Goal: Task Accomplishment & Management: Manage account settings

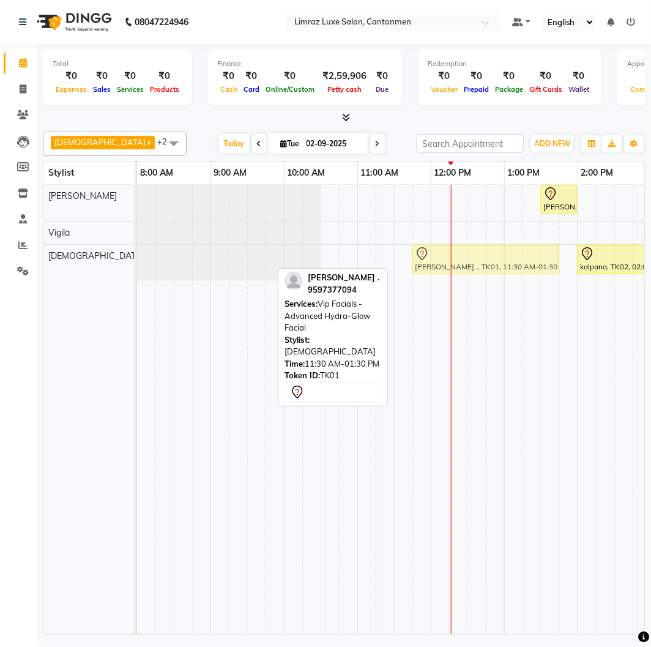
click at [137, 259] on div "[PERSON_NAME] ., TK01, 11:30 AM-01:30 PM, Vip Facials - Advanced Hydra-Glow Fac…" at bounding box center [137, 263] width 0 height 36
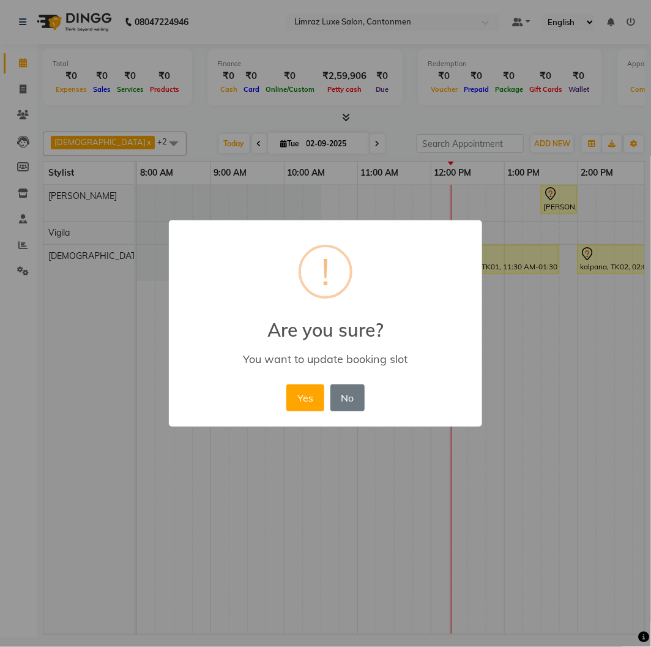
click at [286, 384] on button "Yes" at bounding box center [304, 397] width 37 height 27
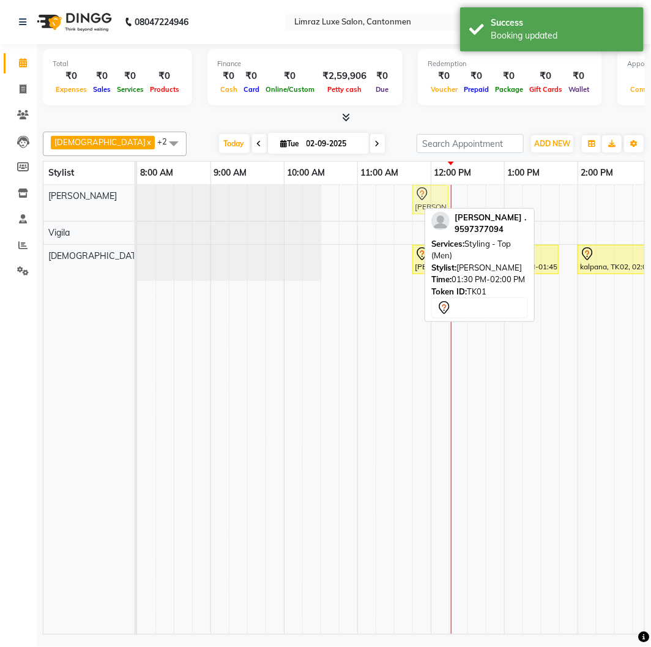
drag, startPoint x: 560, startPoint y: 193, endPoint x: 428, endPoint y: 204, distance: 132.6
click at [137, 204] on div "[PERSON_NAME] ., TK01, 01:30 PM-02:00 PM, Styling - Top (Men) [PERSON_NAME] ., …" at bounding box center [137, 203] width 0 height 36
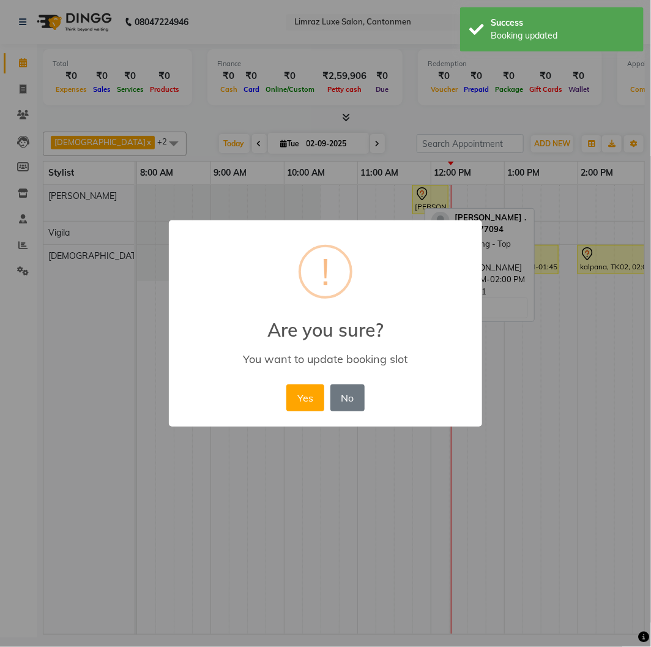
click at [286, 384] on button "Yes" at bounding box center [304, 397] width 37 height 27
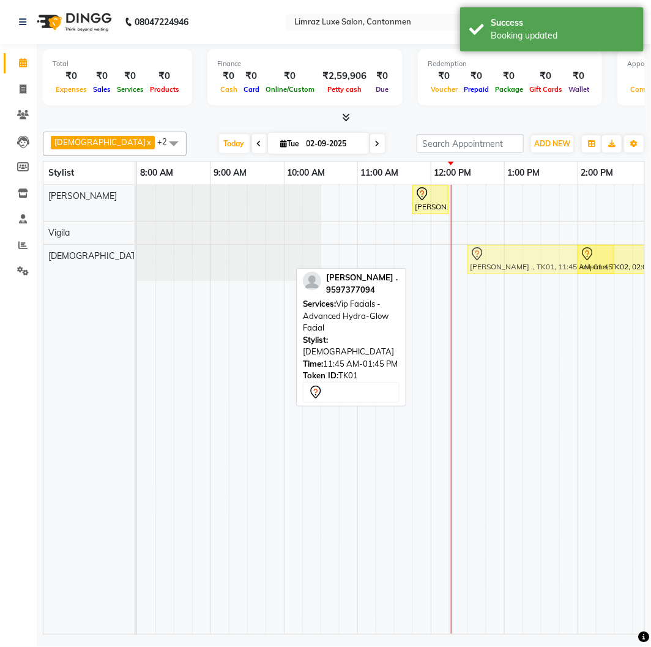
drag, startPoint x: 421, startPoint y: 262, endPoint x: 478, endPoint y: 259, distance: 57.6
click at [137, 259] on div "[PERSON_NAME] ., TK01, 11:45 AM-01:45 PM, Vip Facials - Advanced Hydra-Glow Fac…" at bounding box center [137, 263] width 0 height 36
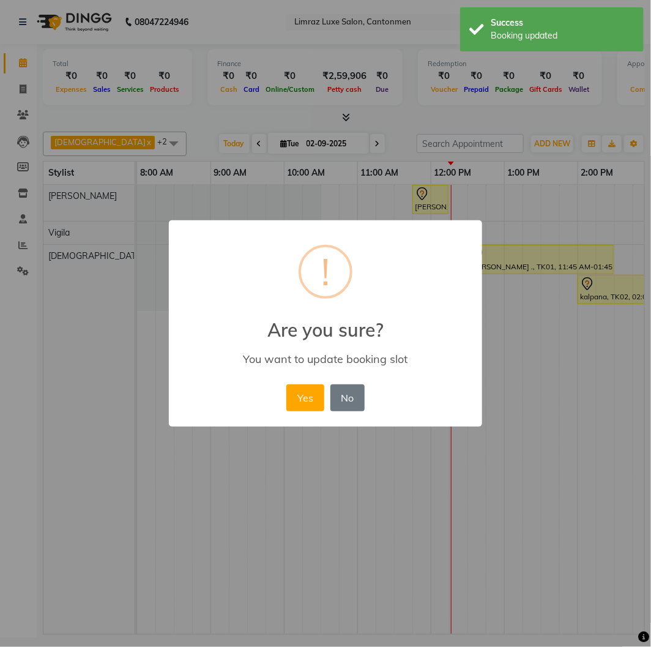
click at [286, 384] on button "Yes" at bounding box center [304, 397] width 37 height 27
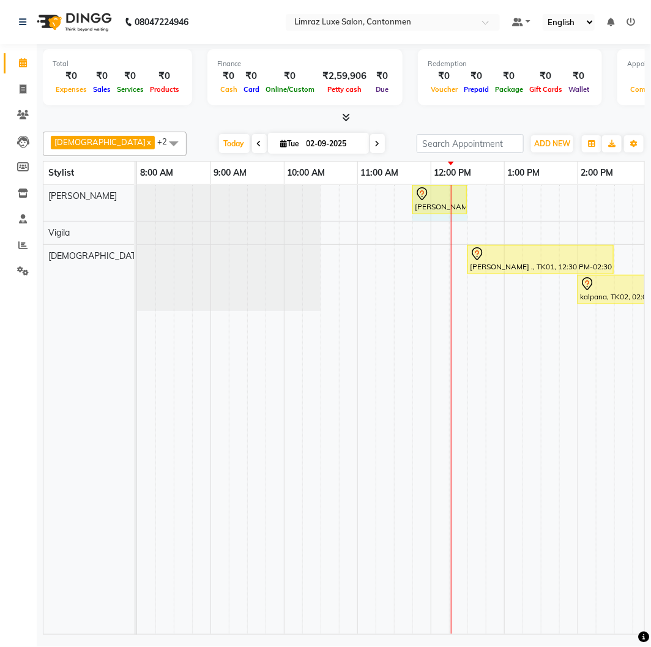
drag, startPoint x: 447, startPoint y: 196, endPoint x: 459, endPoint y: 194, distance: 12.4
click at [137, 194] on div "[PERSON_NAME] ., TK01, 11:45 AM-12:15 PM, Styling - Top (Men) [PERSON_NAME] ., …" at bounding box center [137, 203] width 0 height 36
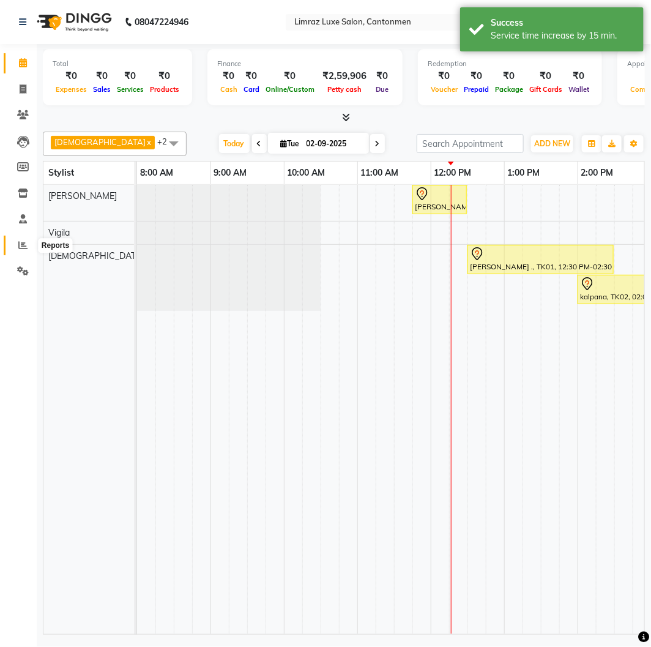
click at [23, 245] on icon at bounding box center [22, 244] width 9 height 9
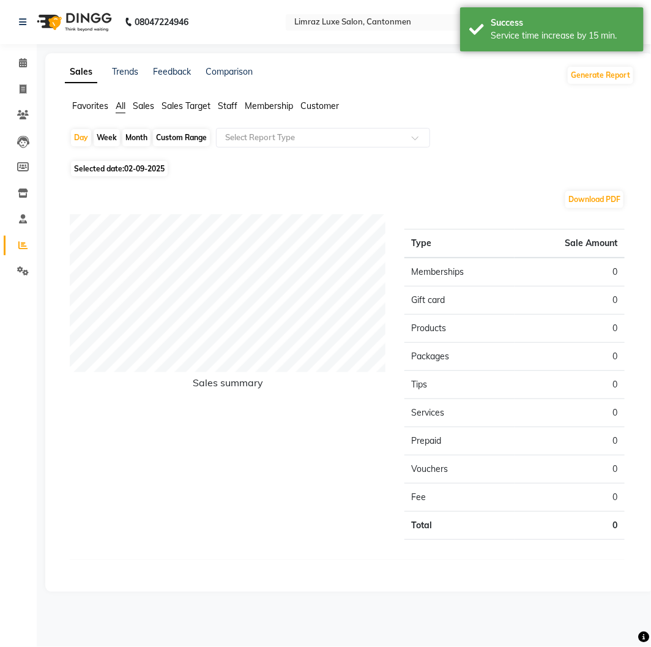
click at [160, 169] on span "02-09-2025" at bounding box center [144, 168] width 40 height 9
select select "9"
select select "2025"
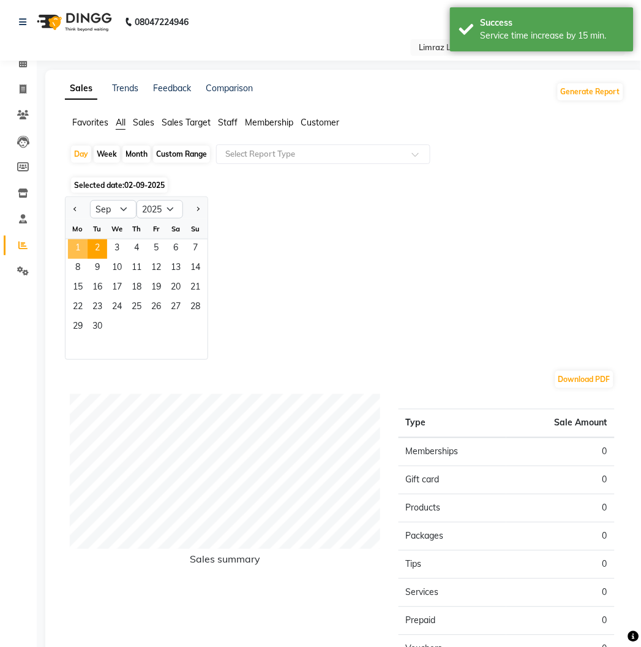
click at [84, 239] on span "1" at bounding box center [78, 249] width 20 height 20
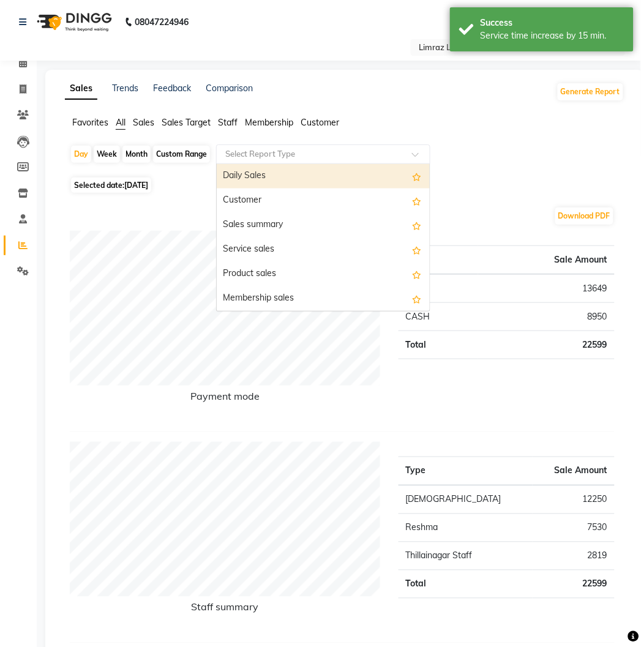
click at [320, 148] on input "text" at bounding box center [311, 154] width 176 height 12
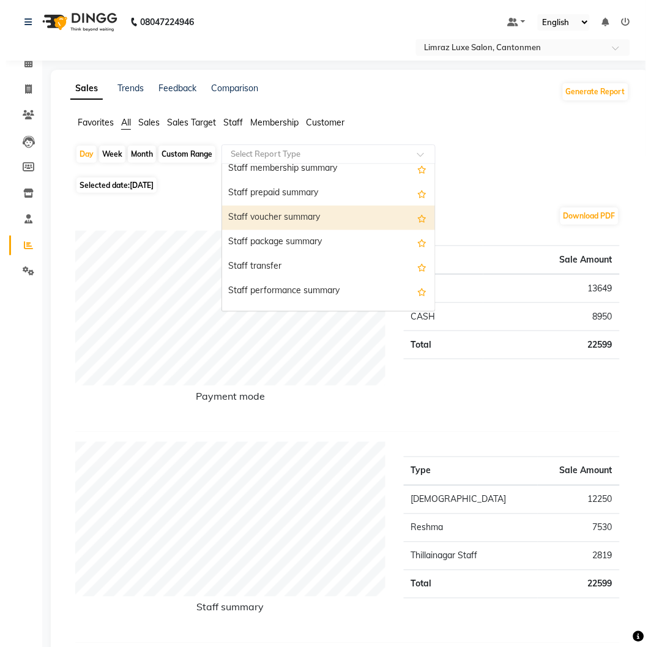
scroll to position [655, 0]
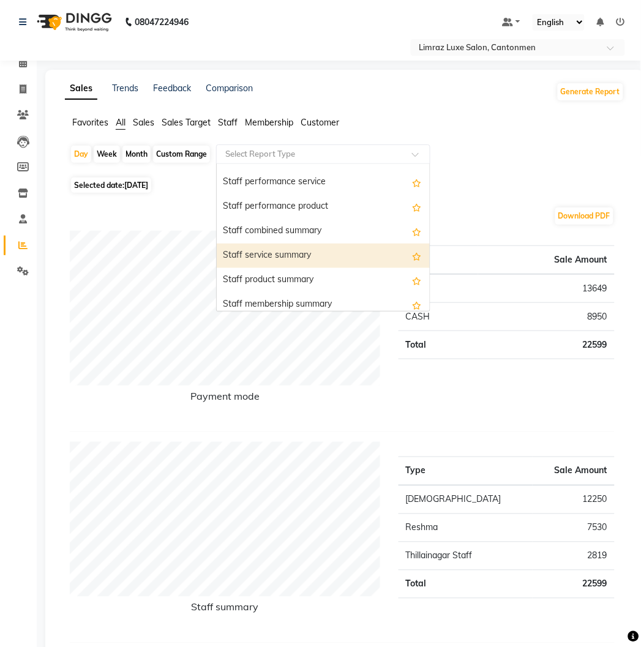
click at [305, 248] on div "Staff service summary" at bounding box center [323, 256] width 213 height 24
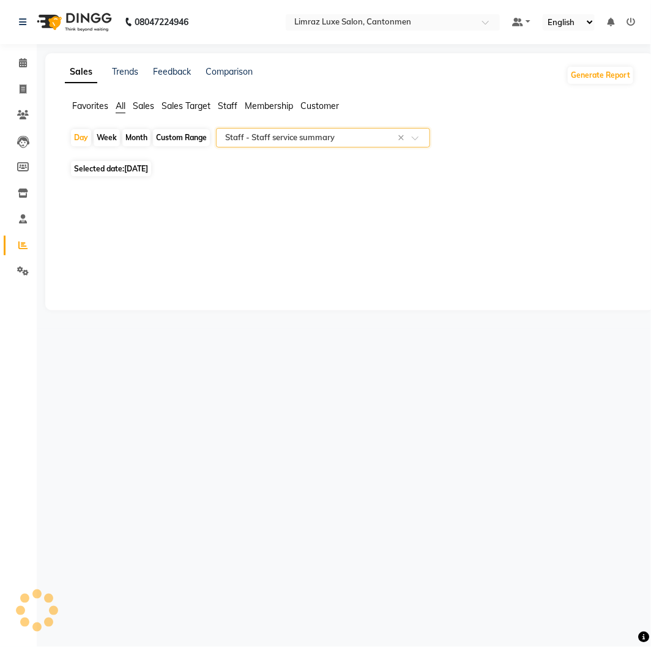
select select "full_report"
select select "csv"
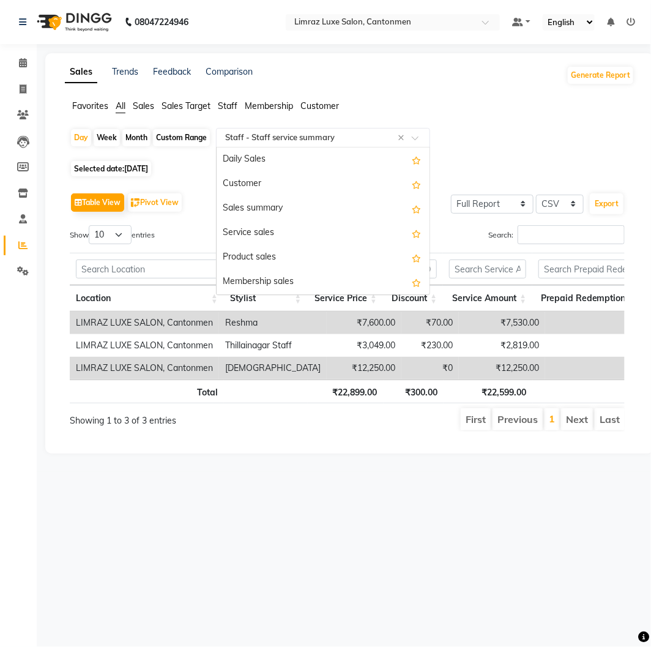
click at [297, 132] on input "text" at bounding box center [311, 138] width 176 height 12
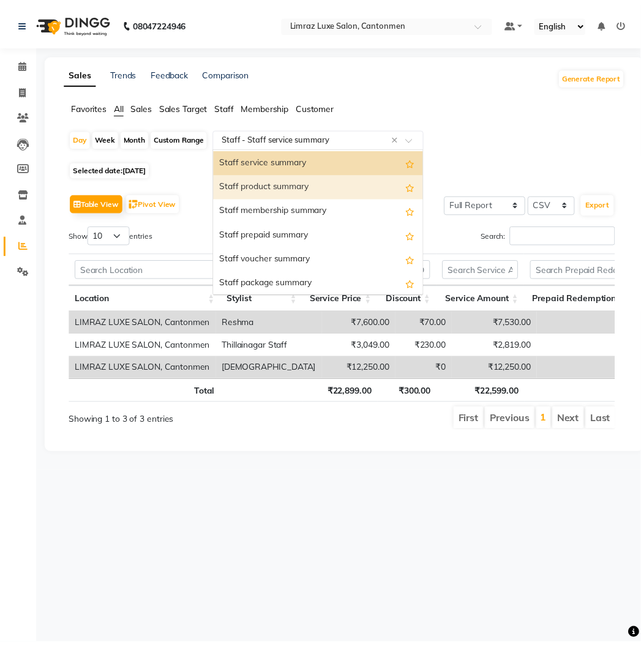
scroll to position [597, 0]
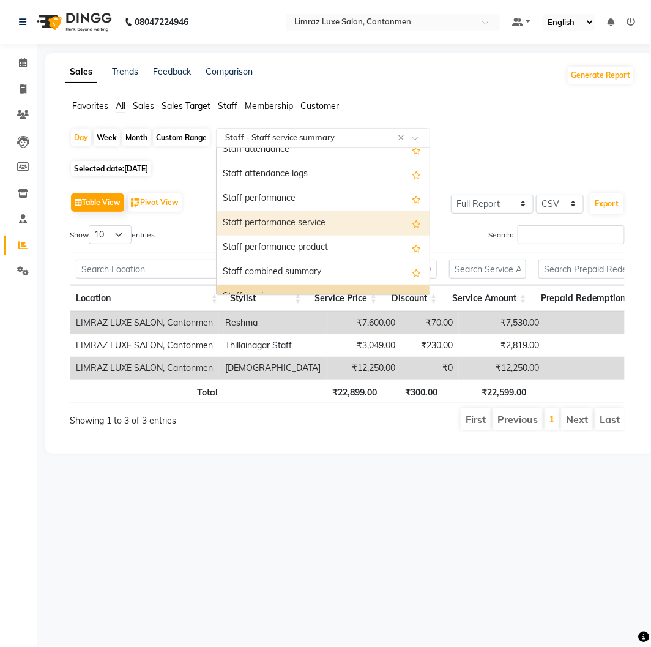
click at [286, 231] on div "Staff performance service" at bounding box center [323, 223] width 213 height 24
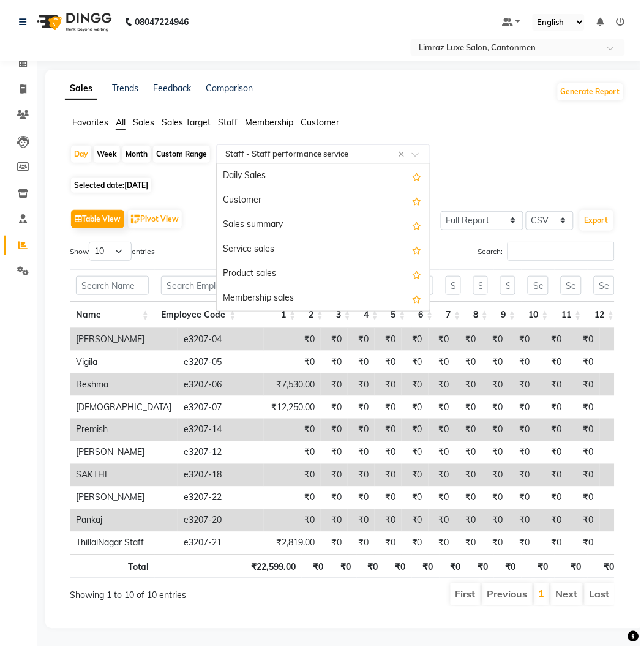
drag, startPoint x: 422, startPoint y: 133, endPoint x: 410, endPoint y: 177, distance: 46.3
click at [421, 144] on div "Select Report Type × Staff - Staff performance service ×" at bounding box center [323, 154] width 214 height 20
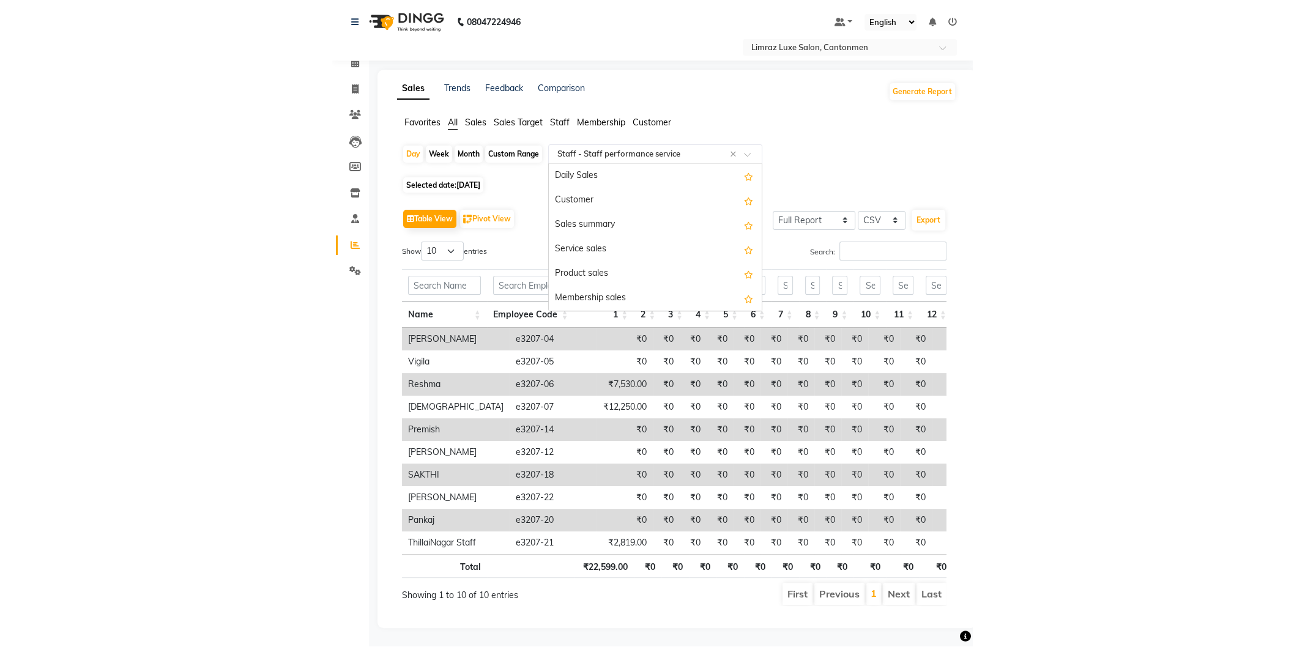
scroll to position [661, 0]
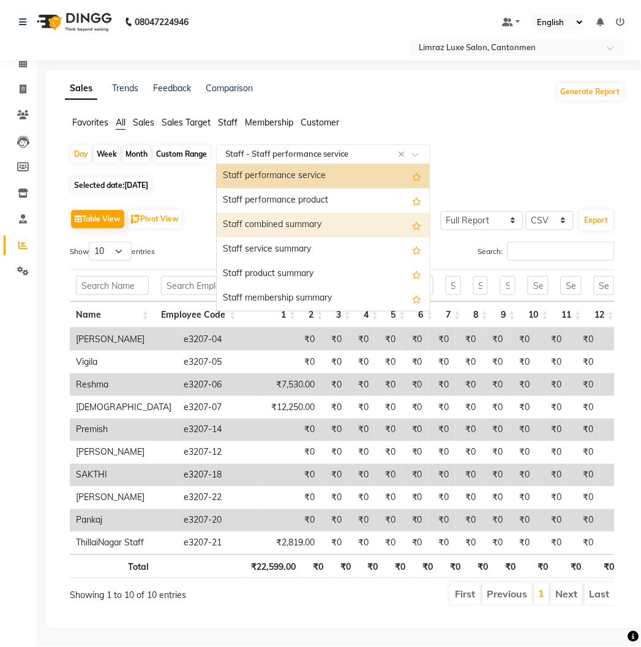
click at [349, 213] on div "Staff combined summary" at bounding box center [323, 225] width 213 height 24
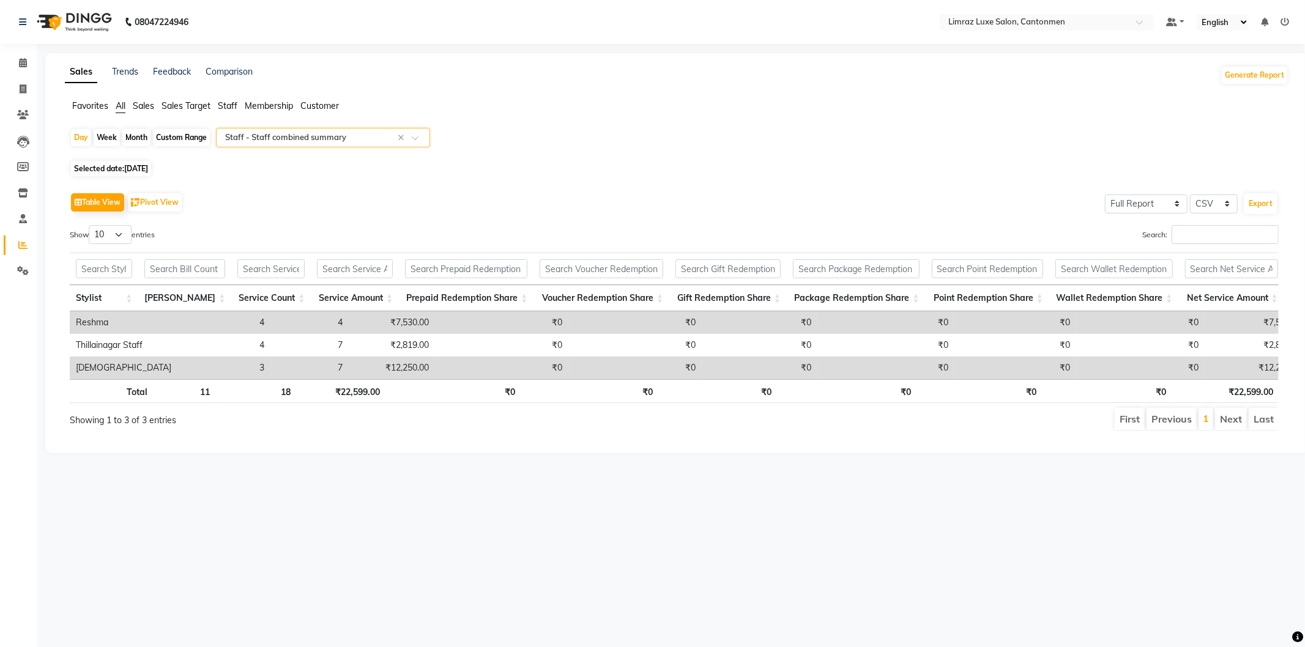
click at [88, 16] on img at bounding box center [73, 22] width 84 height 34
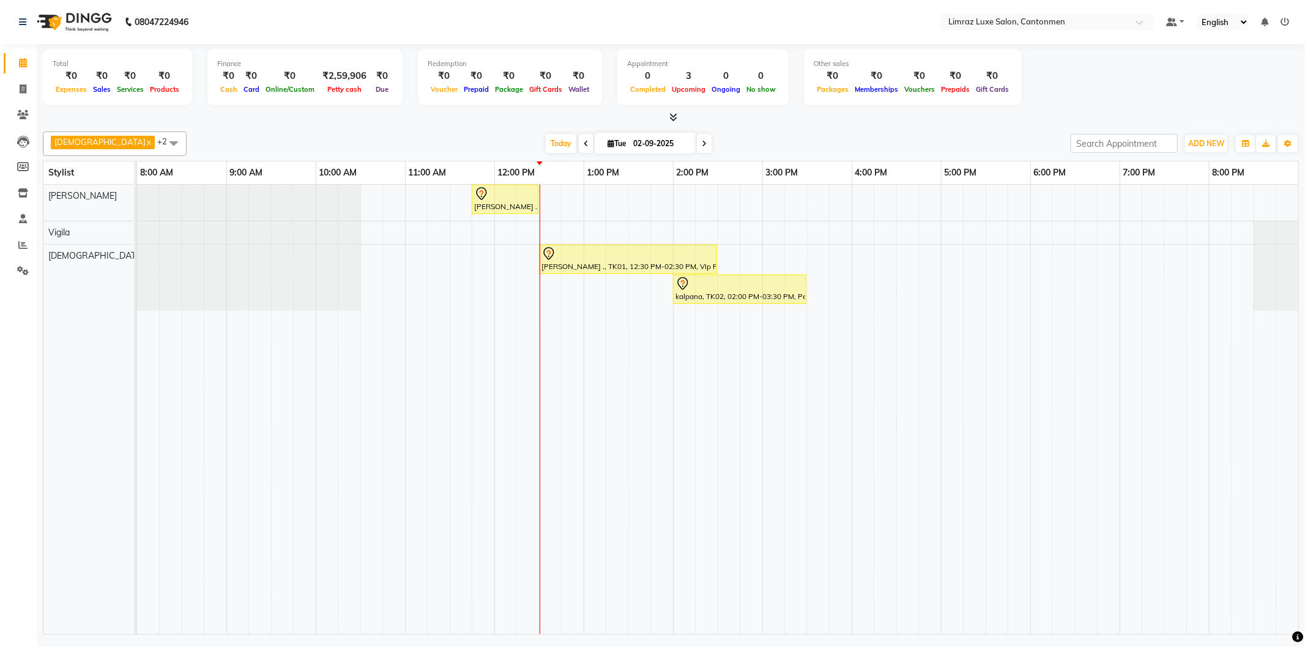
click at [245, 32] on nav "08047224946 Select Location × Limraz Luxe Salon, Cantonmen Default Panel My Pan…" at bounding box center [652, 22] width 1305 height 44
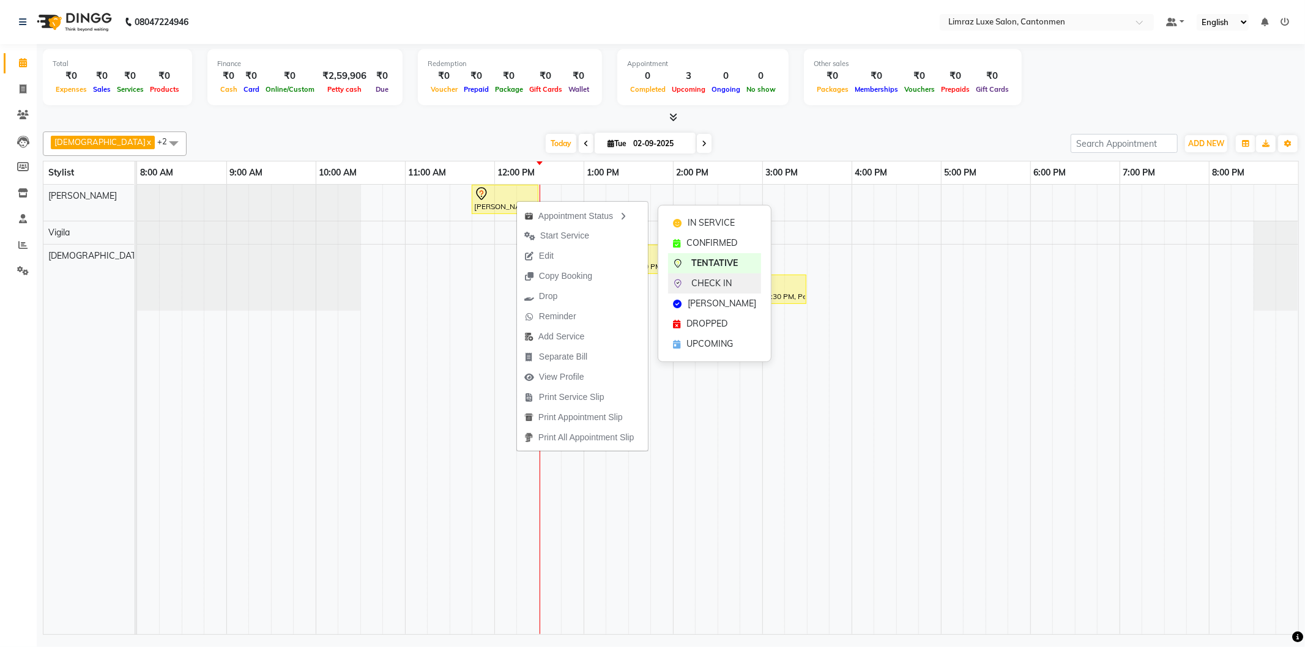
click at [682, 274] on div "CHECK IN" at bounding box center [714, 283] width 93 height 20
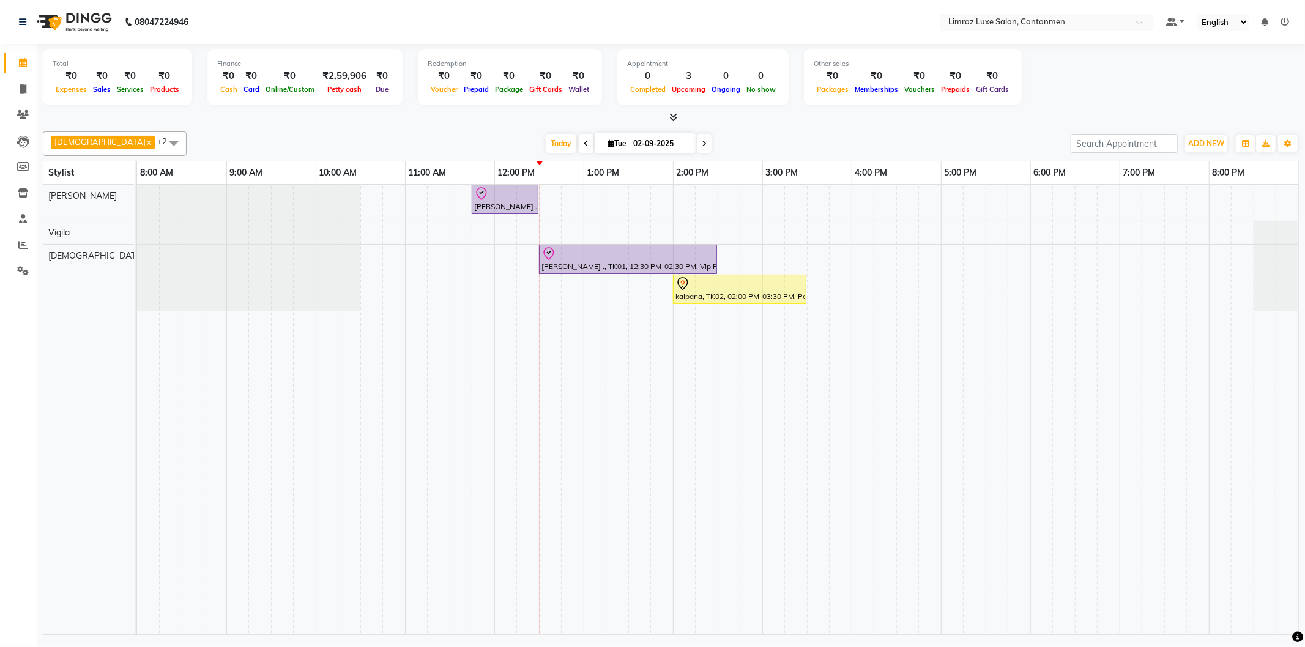
click at [743, 138] on div "[DATE] [DATE]" at bounding box center [629, 144] width 872 height 18
